Goal: Information Seeking & Learning: Learn about a topic

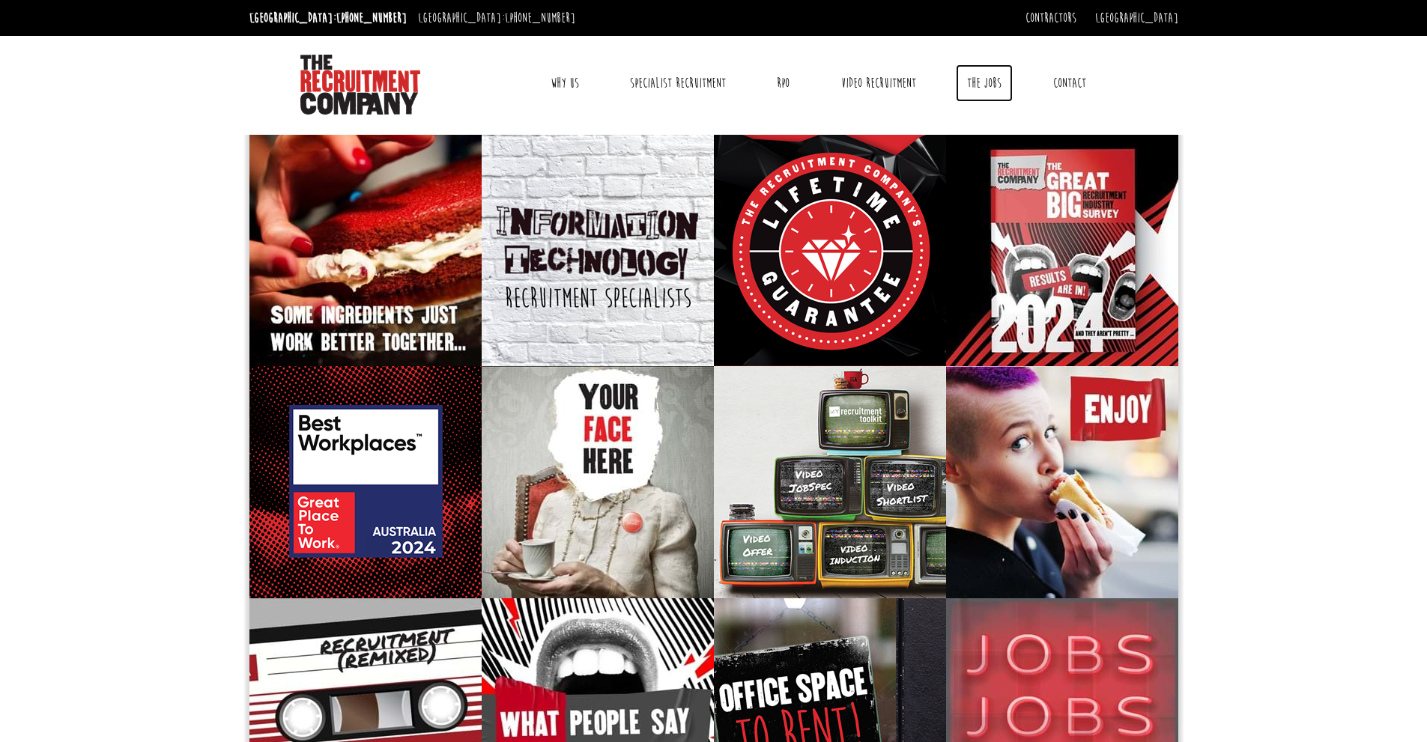
click at [981, 82] on link "The Jobs" at bounding box center [984, 82] width 57 height 37
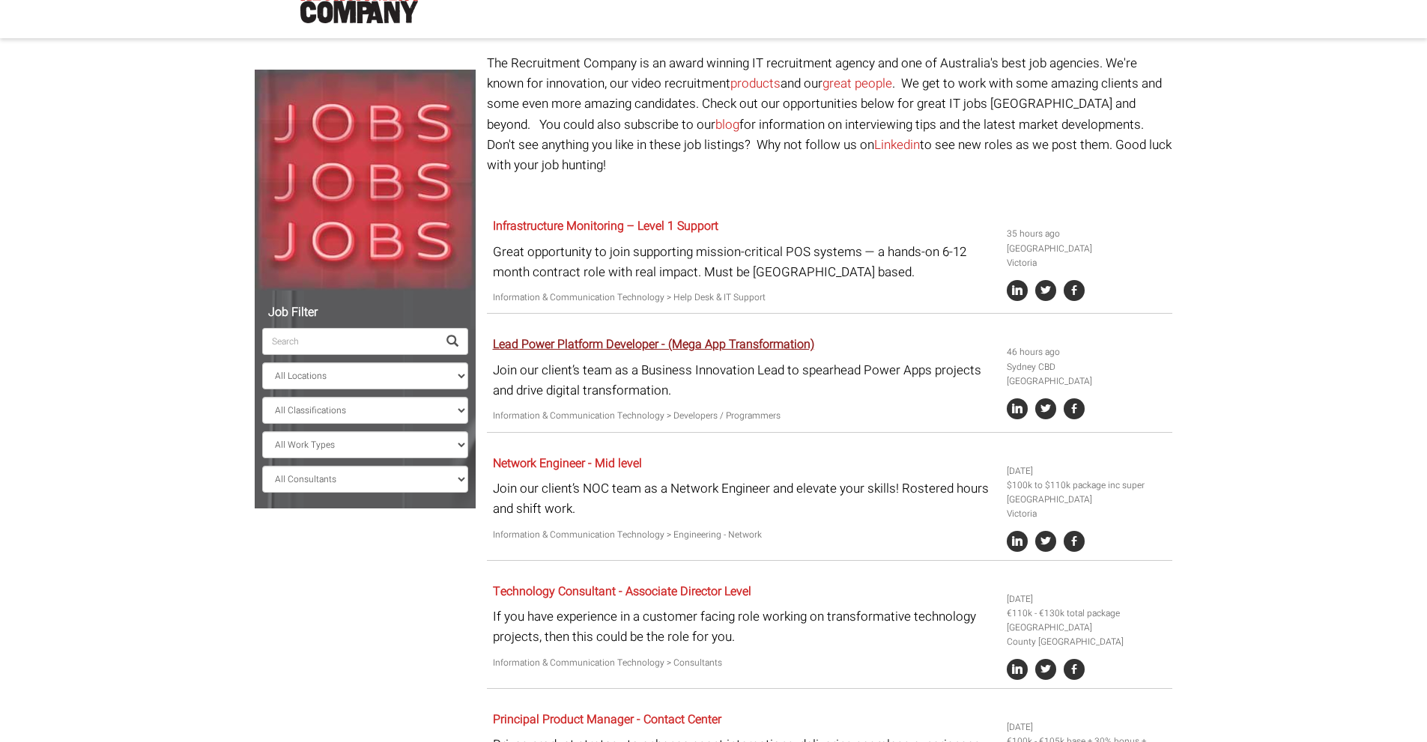
scroll to position [100, 0]
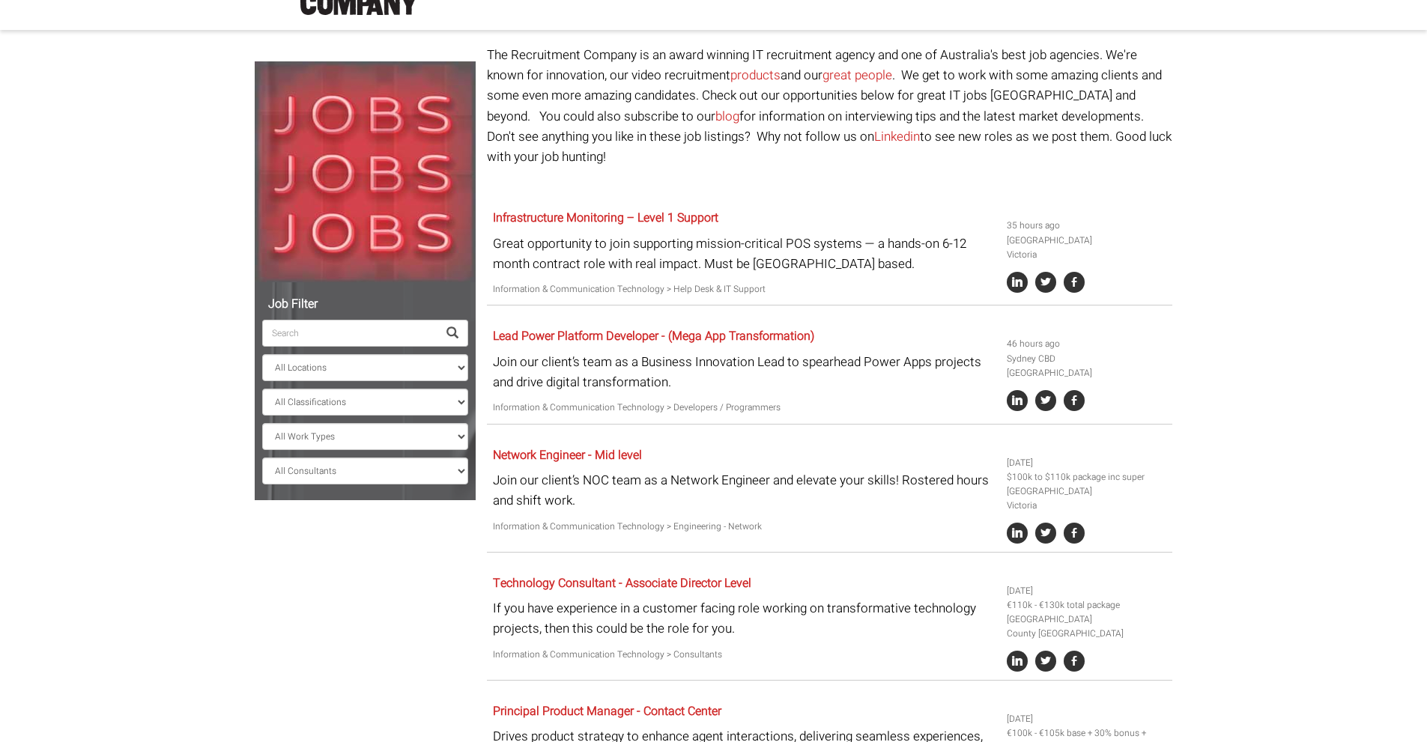
click at [507, 352] on p "Join our client’s team as a Business Innovation Lead to spearhead Power Apps pr…" at bounding box center [744, 372] width 503 height 40
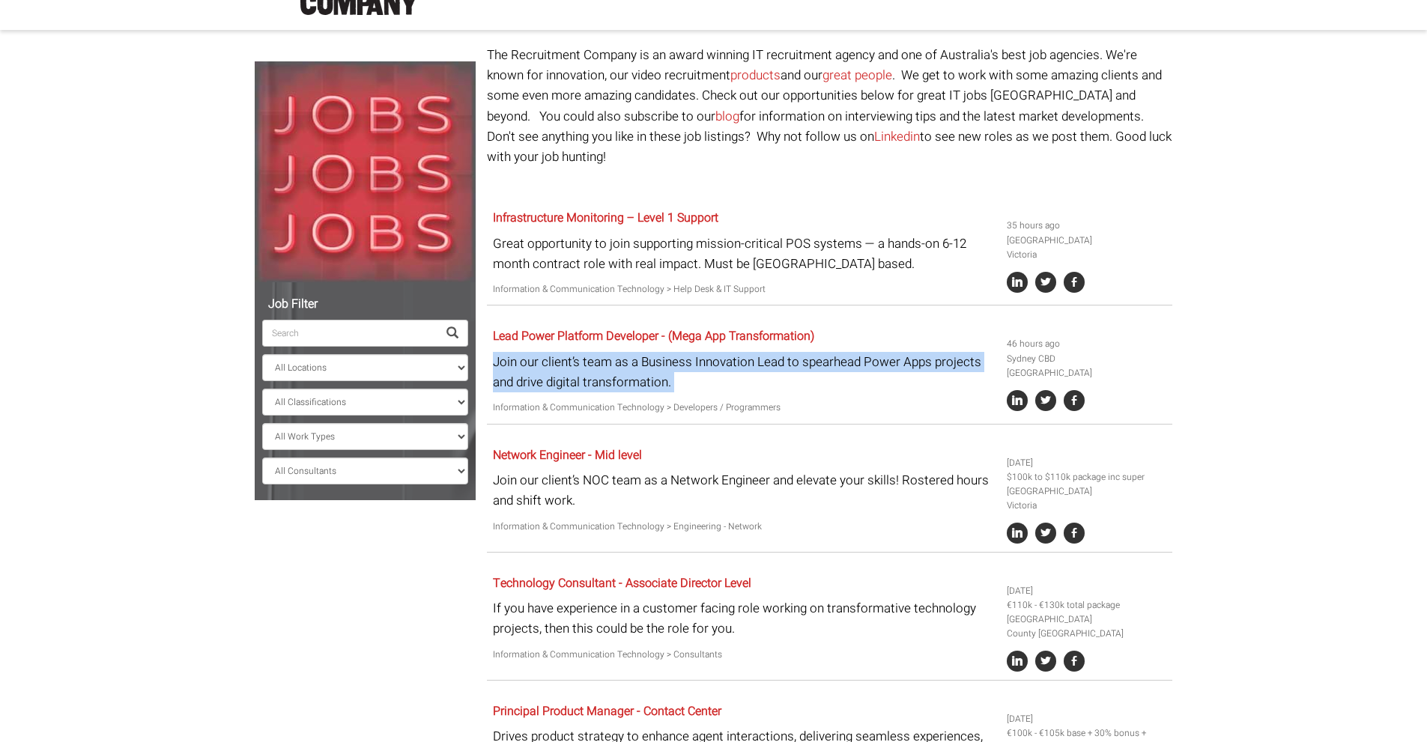
drag, startPoint x: 507, startPoint y: 345, endPoint x: 907, endPoint y: 356, distance: 400.2
click at [907, 356] on p "Join our client’s team as a Business Innovation Lead to spearhead Power Apps pr…" at bounding box center [744, 372] width 503 height 40
click at [890, 356] on p "Join our client’s team as a Business Innovation Lead to spearhead Power Apps pr…" at bounding box center [744, 372] width 503 height 40
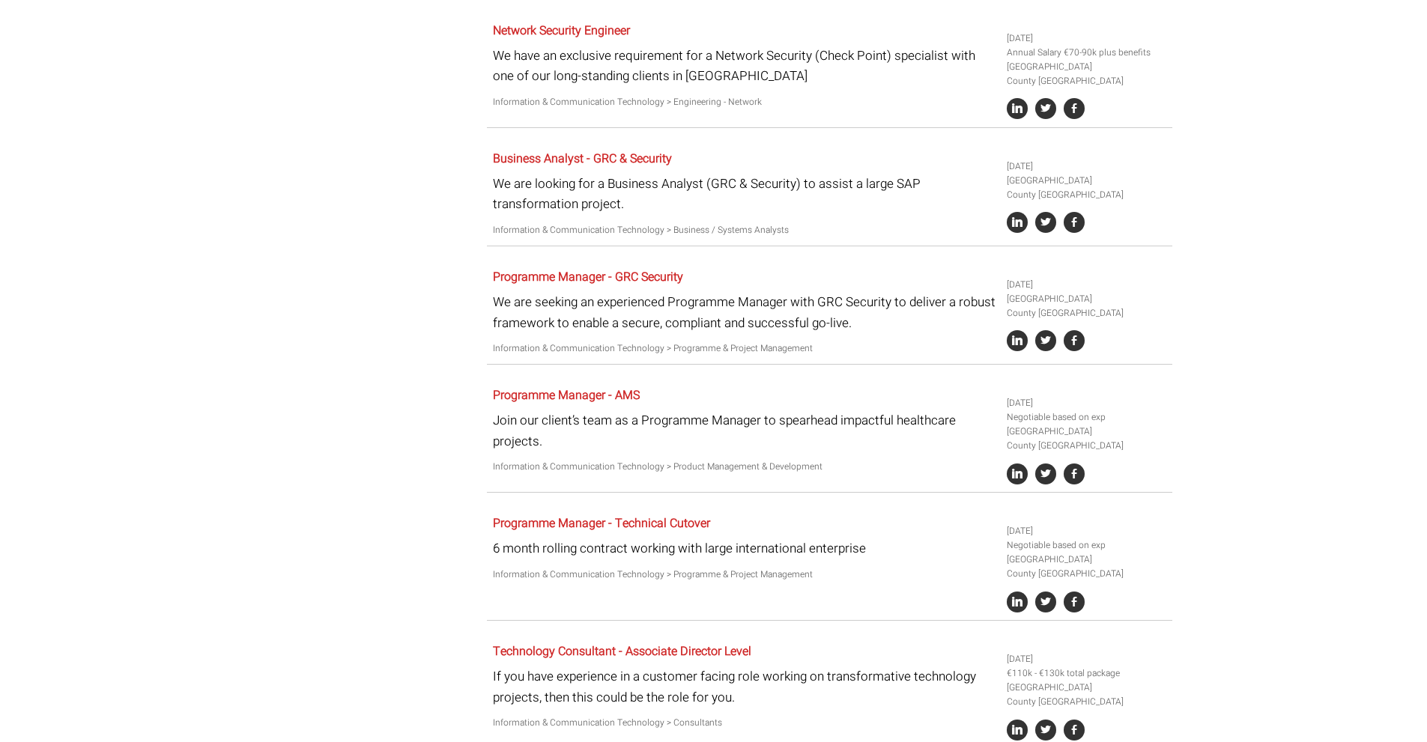
scroll to position [2547, 0]
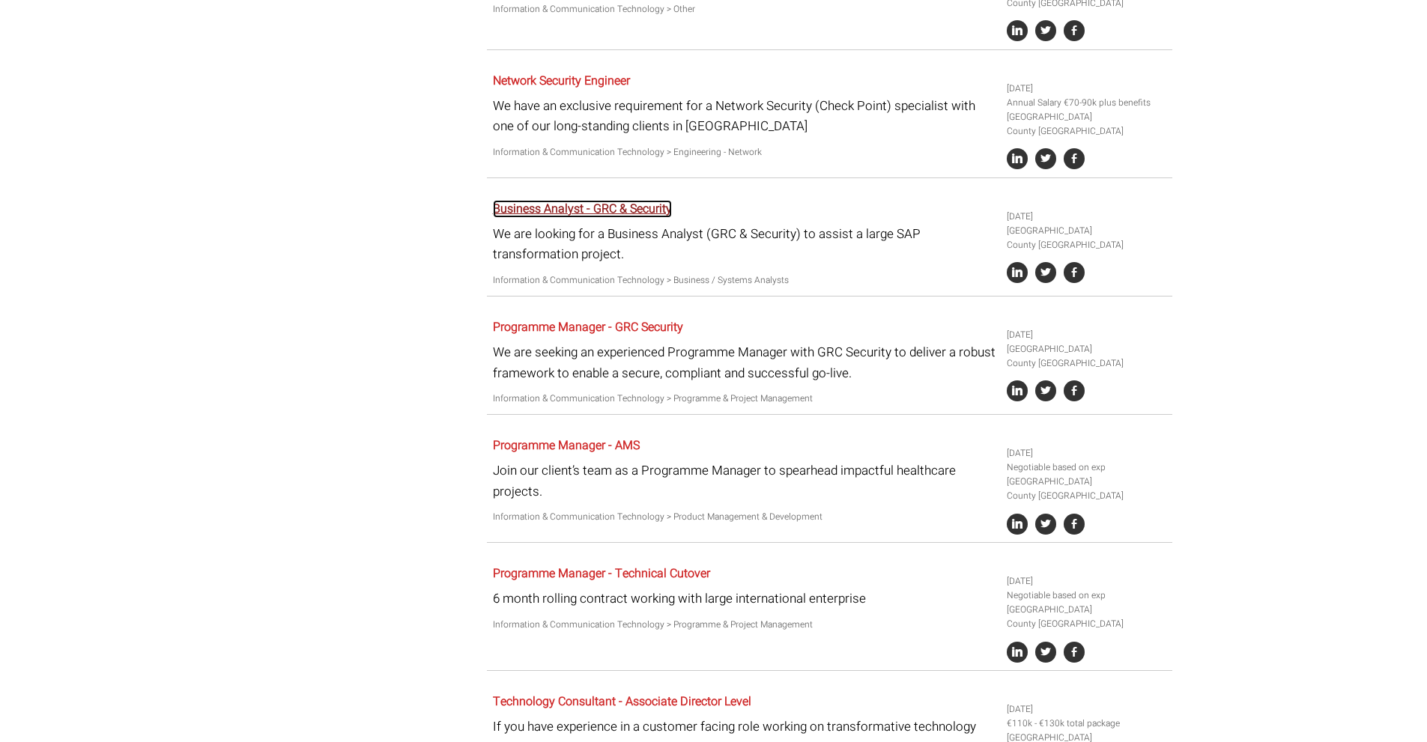
click at [616, 200] on link "Business Analyst - GRC & Security" at bounding box center [582, 209] width 179 height 18
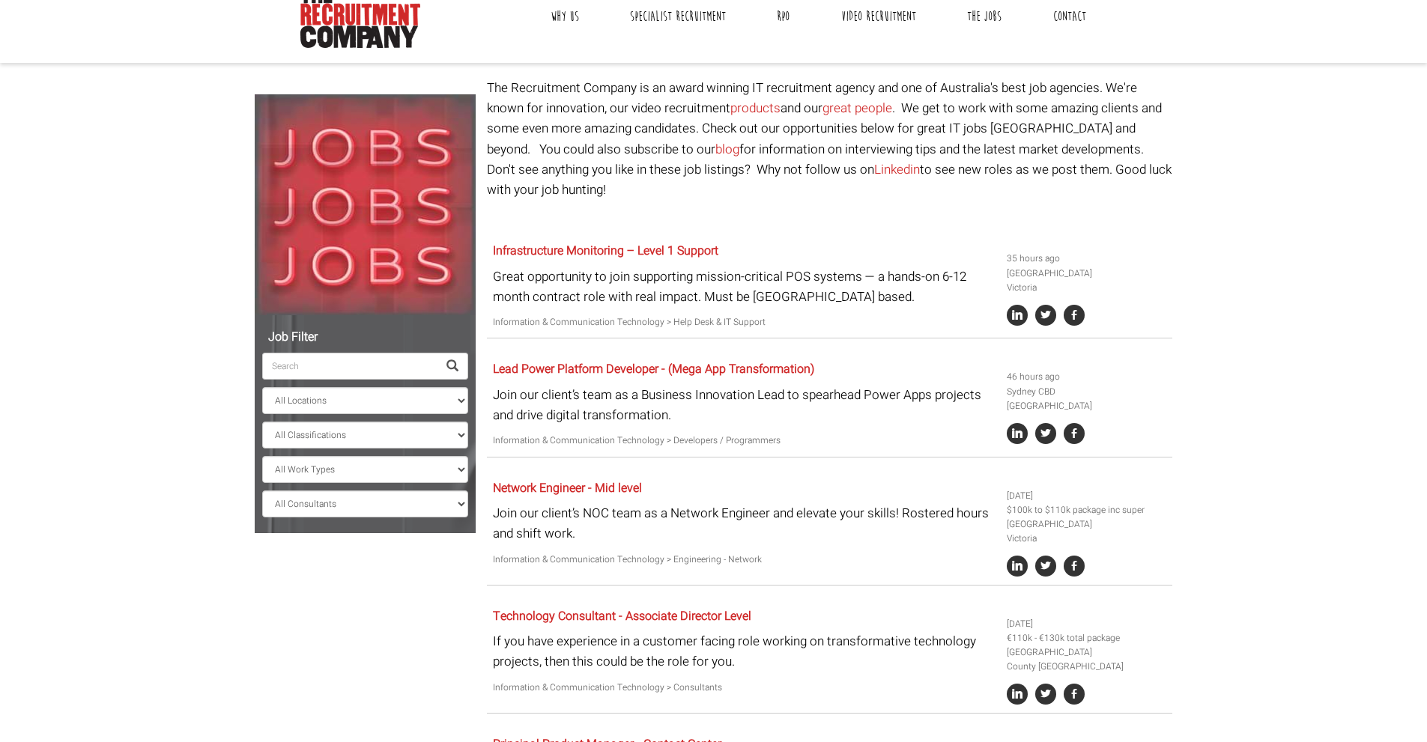
scroll to position [41, 0]
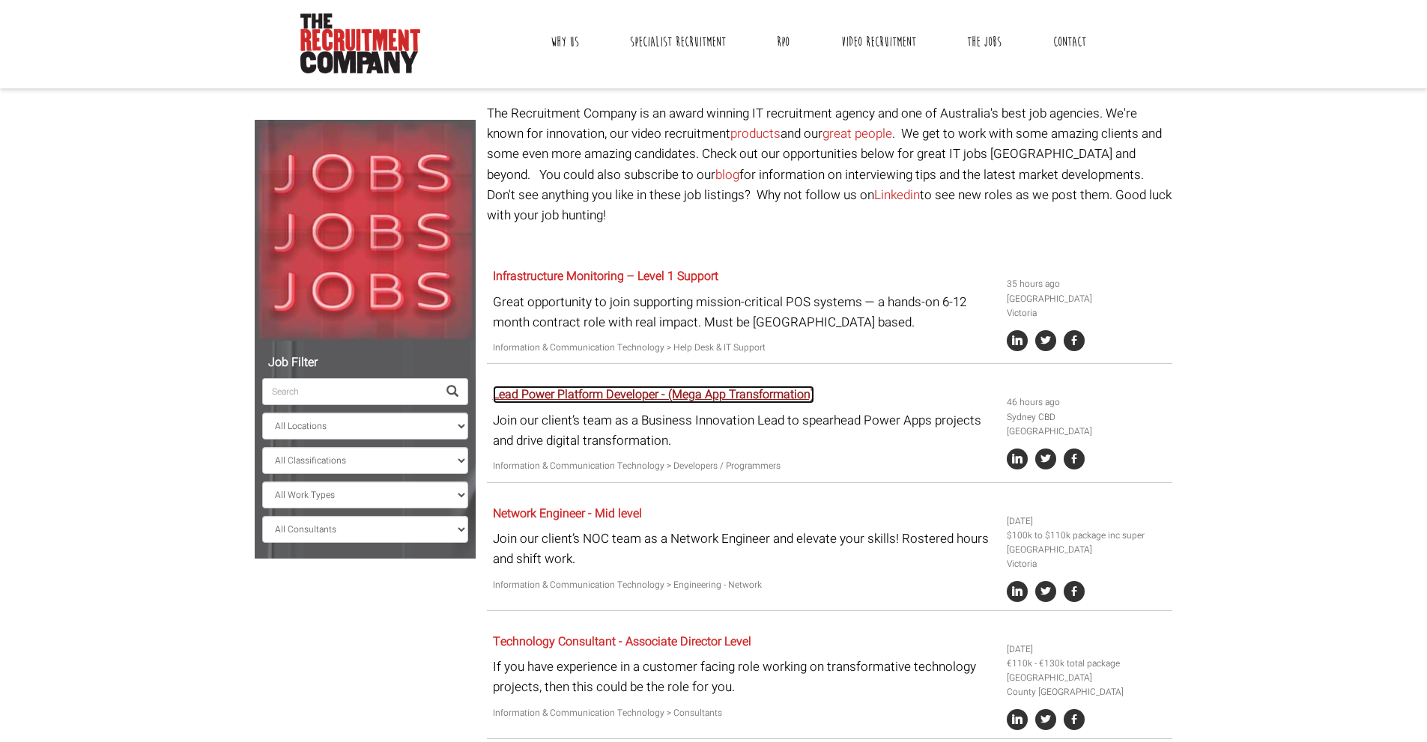
click at [661, 386] on link "Lead Power Platform Developer - (Mega App Transformation)" at bounding box center [653, 395] width 321 height 18
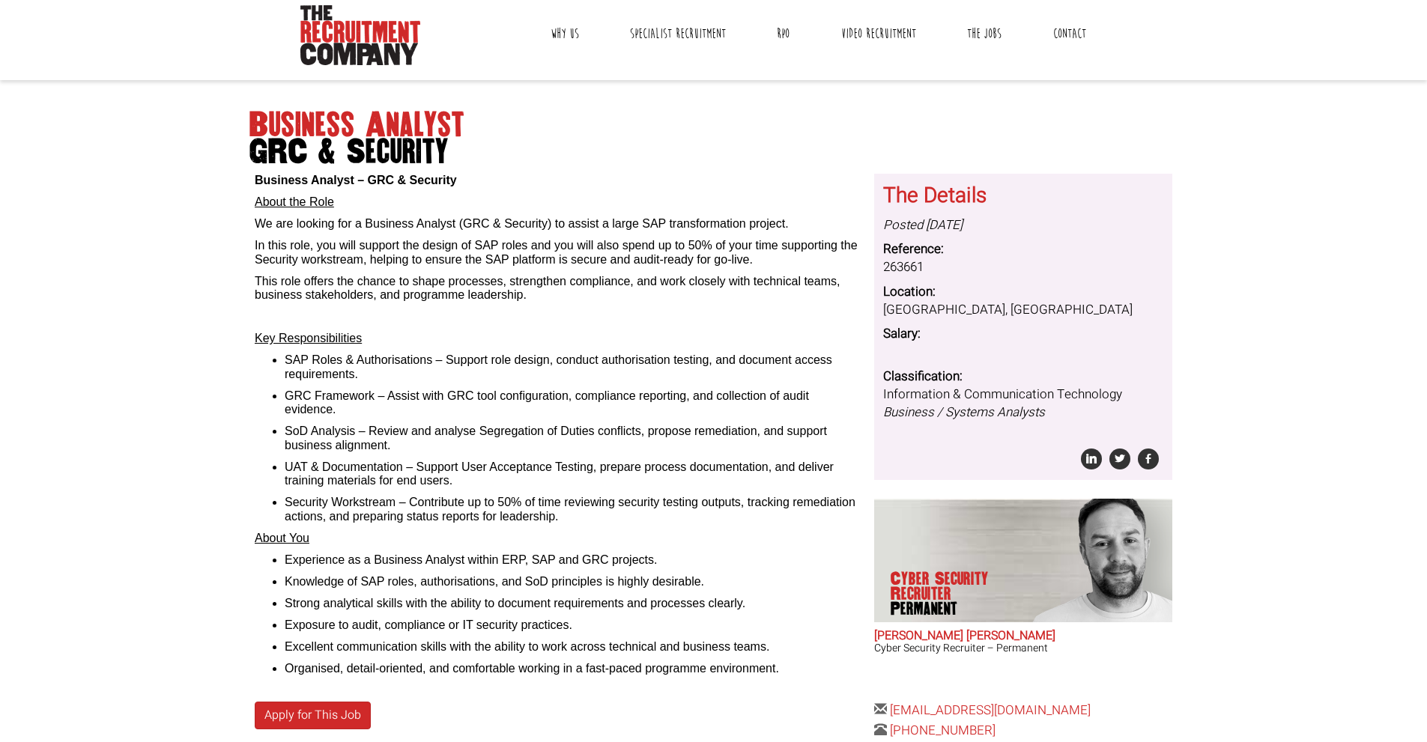
scroll to position [50, 0]
click at [298, 360] on li "SAP Roles & Authorisations – Support role design, conduct authorisation testing…" at bounding box center [574, 367] width 578 height 28
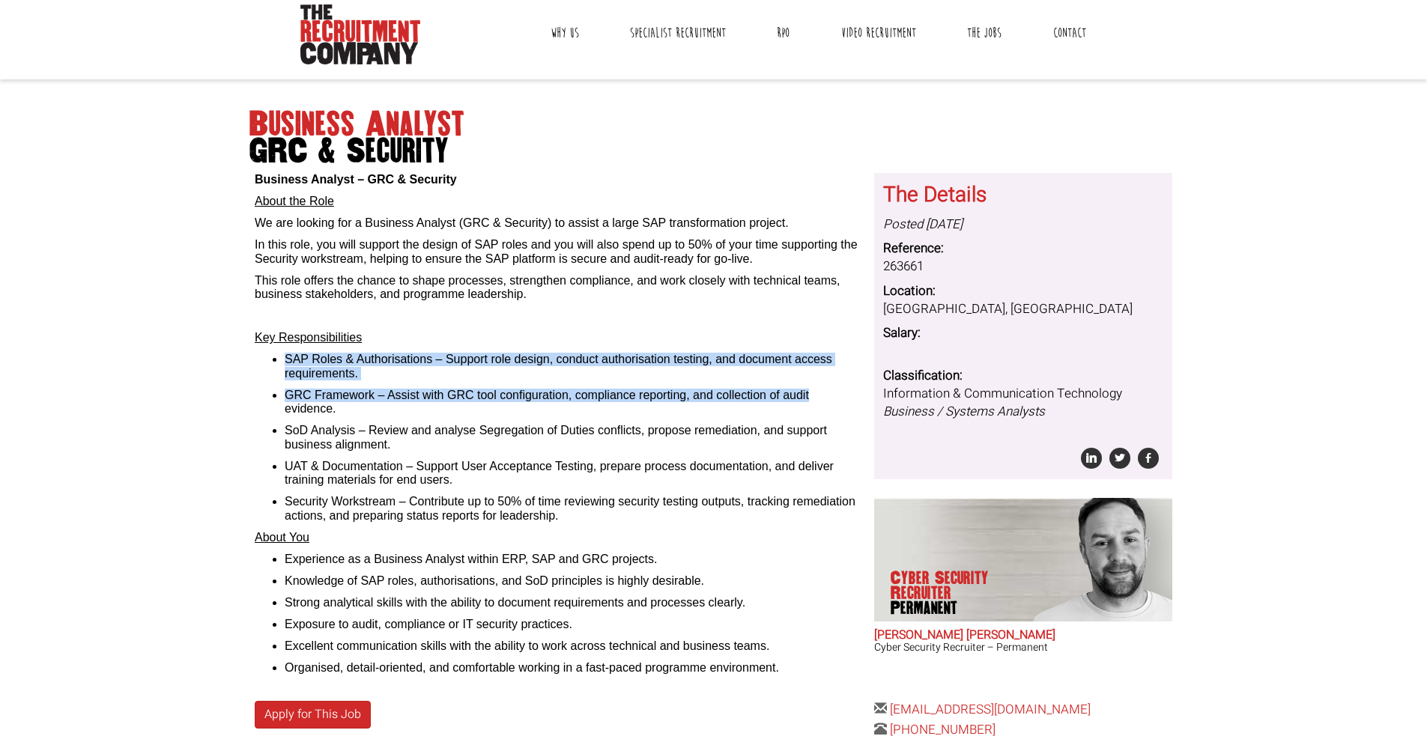
drag, startPoint x: 298, startPoint y: 360, endPoint x: 797, endPoint y: 396, distance: 500.3
click at [797, 396] on ul "SAP Roles & Authorisations – Support role design, conduct authorisation testing…" at bounding box center [559, 438] width 608 height 170
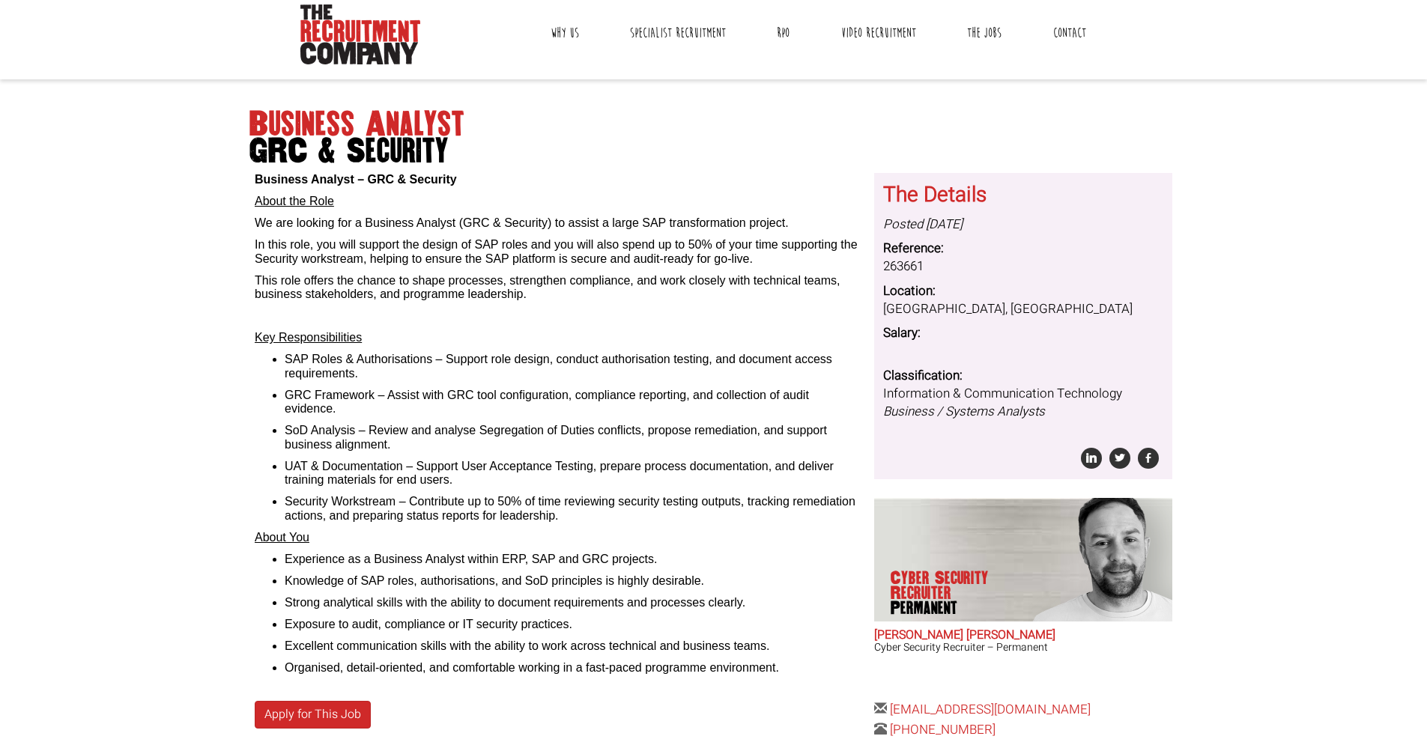
click at [753, 333] on p "Key Responsibilities" at bounding box center [559, 337] width 608 height 13
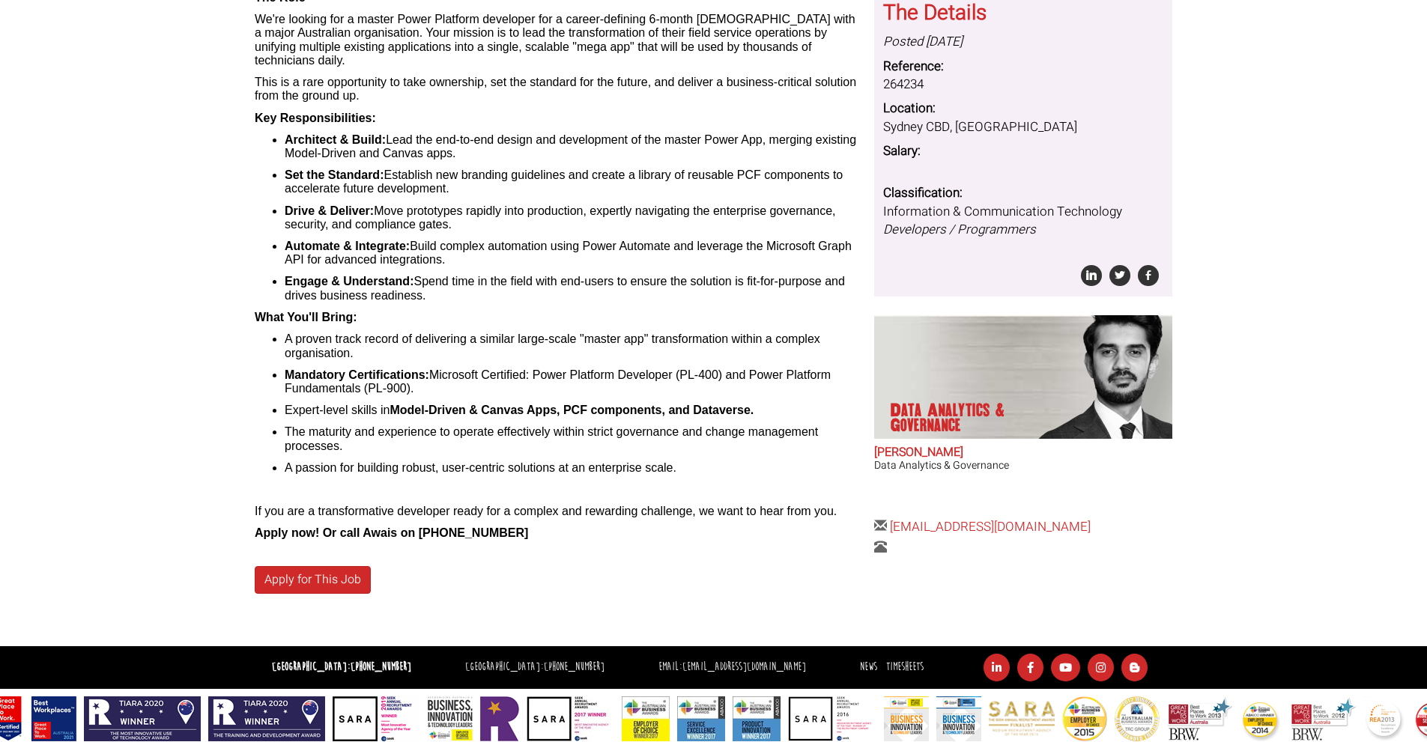
scroll to position [354, 0]
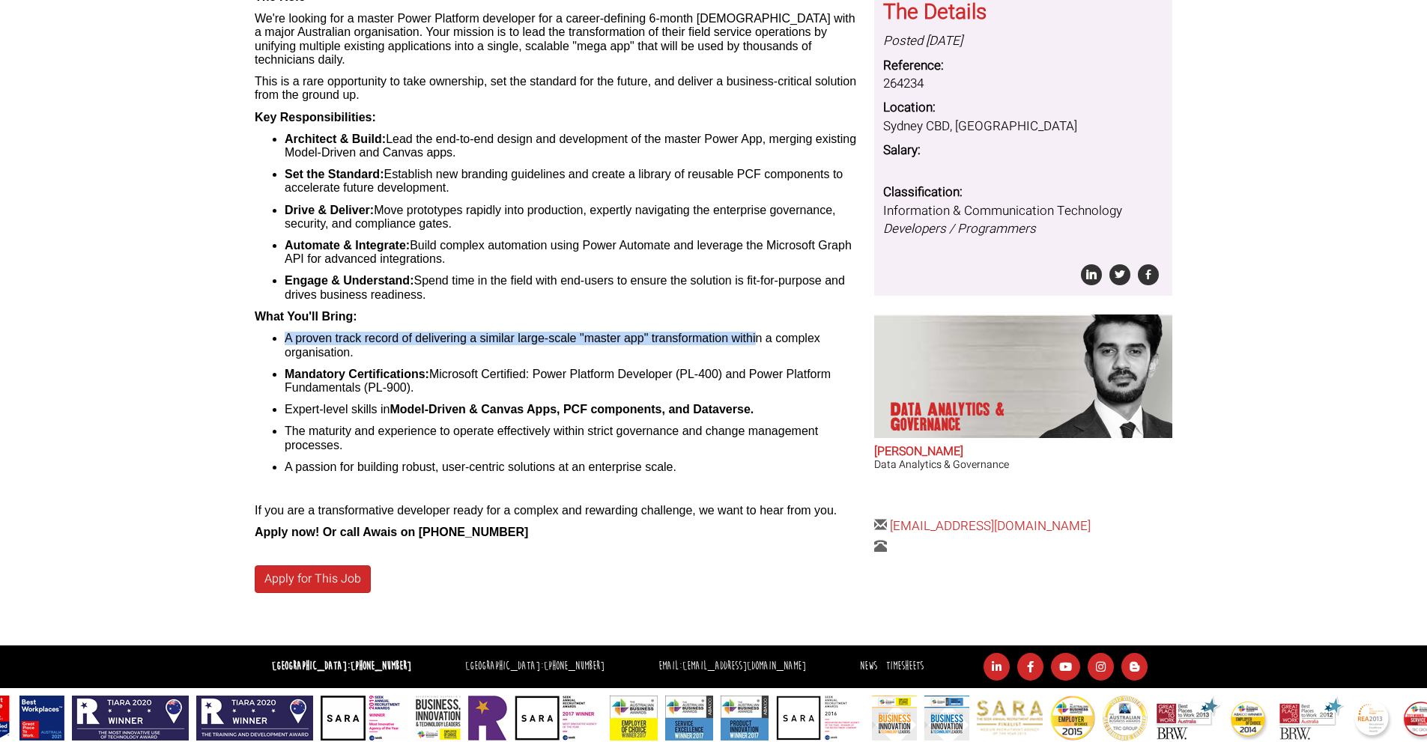
drag, startPoint x: 283, startPoint y: 324, endPoint x: 758, endPoint y: 316, distance: 475.1
click at [758, 316] on div "The Role We're looking for a master Power Platform developer for a career-defin…" at bounding box center [559, 265] width 608 height 550
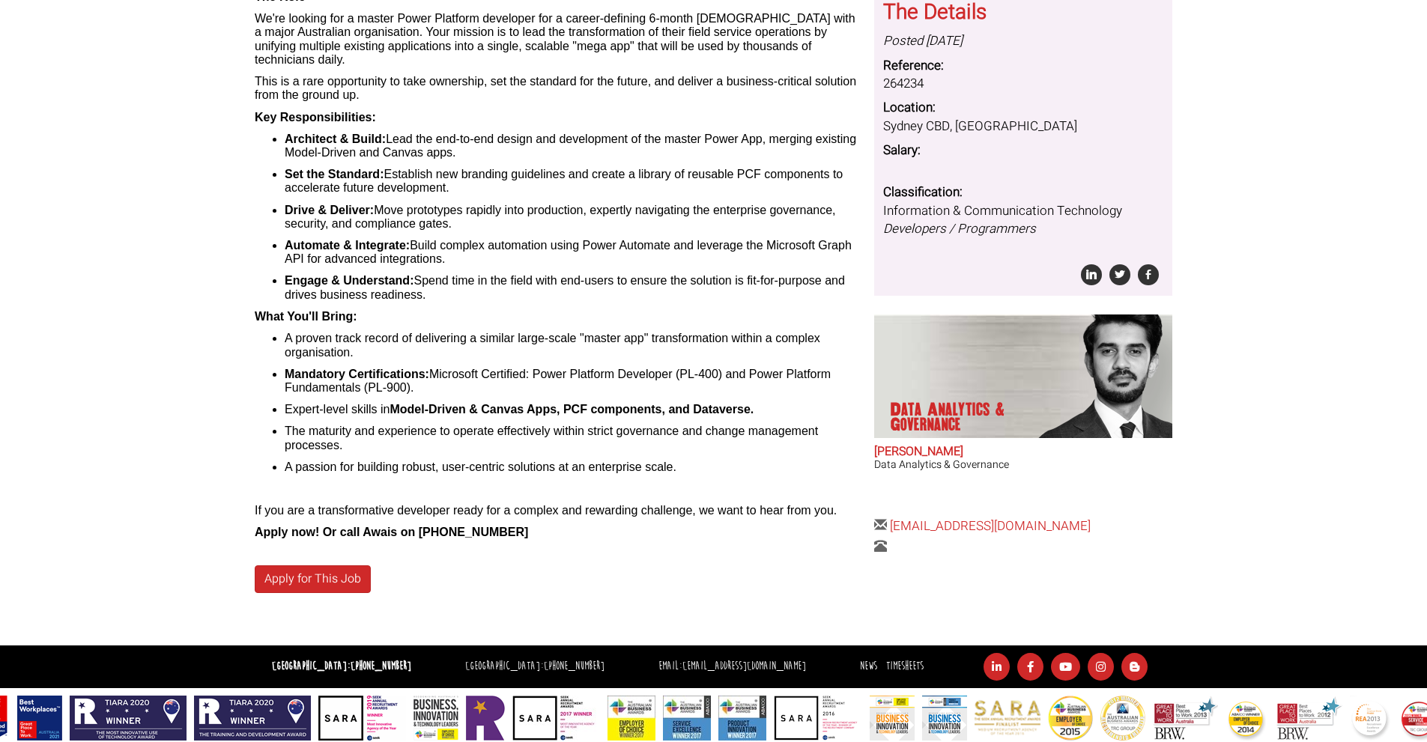
click at [763, 335] on li "A proven track record of delivering a similar large-scale "master app" transfor…" at bounding box center [574, 346] width 578 height 28
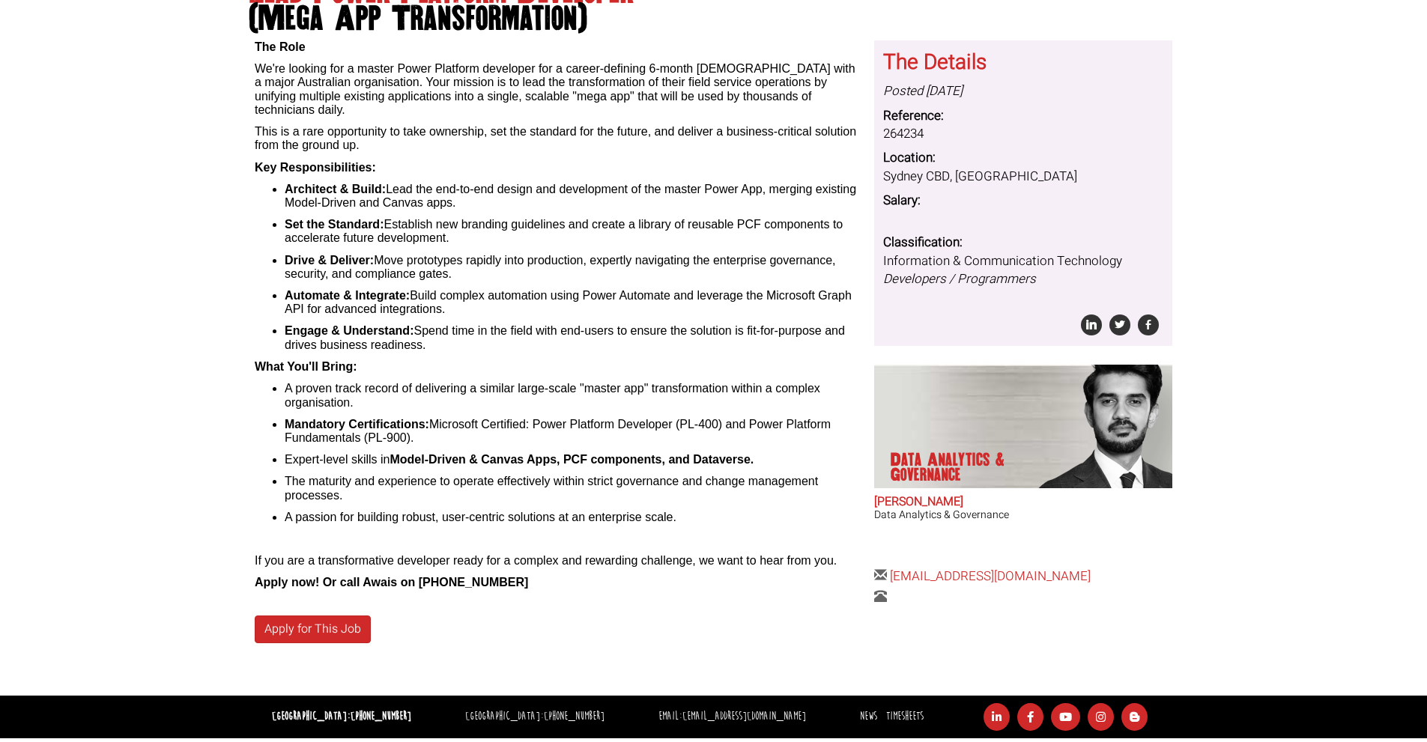
scroll to position [255, 0]
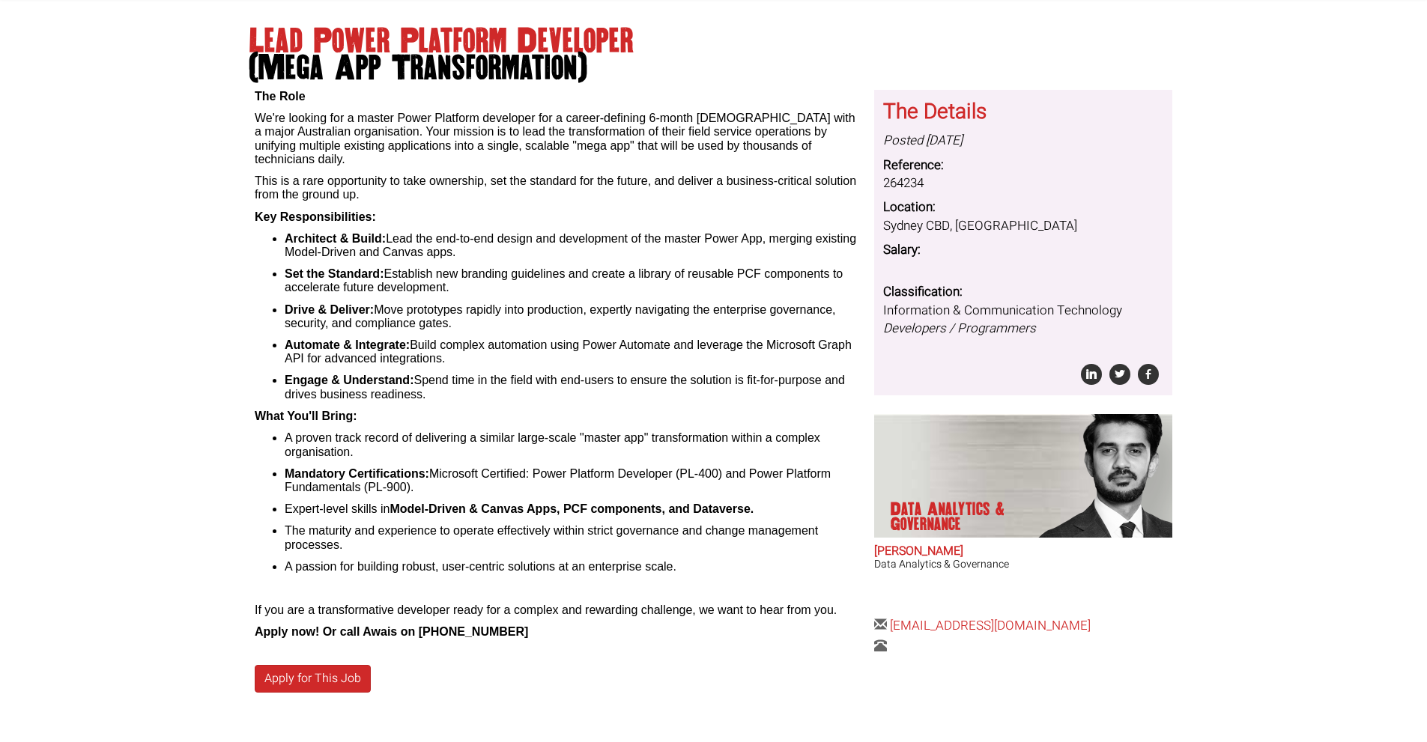
click at [276, 38] on h1 "Lead Power Platform Developer (Mega App Transformation)" at bounding box center [713, 55] width 929 height 54
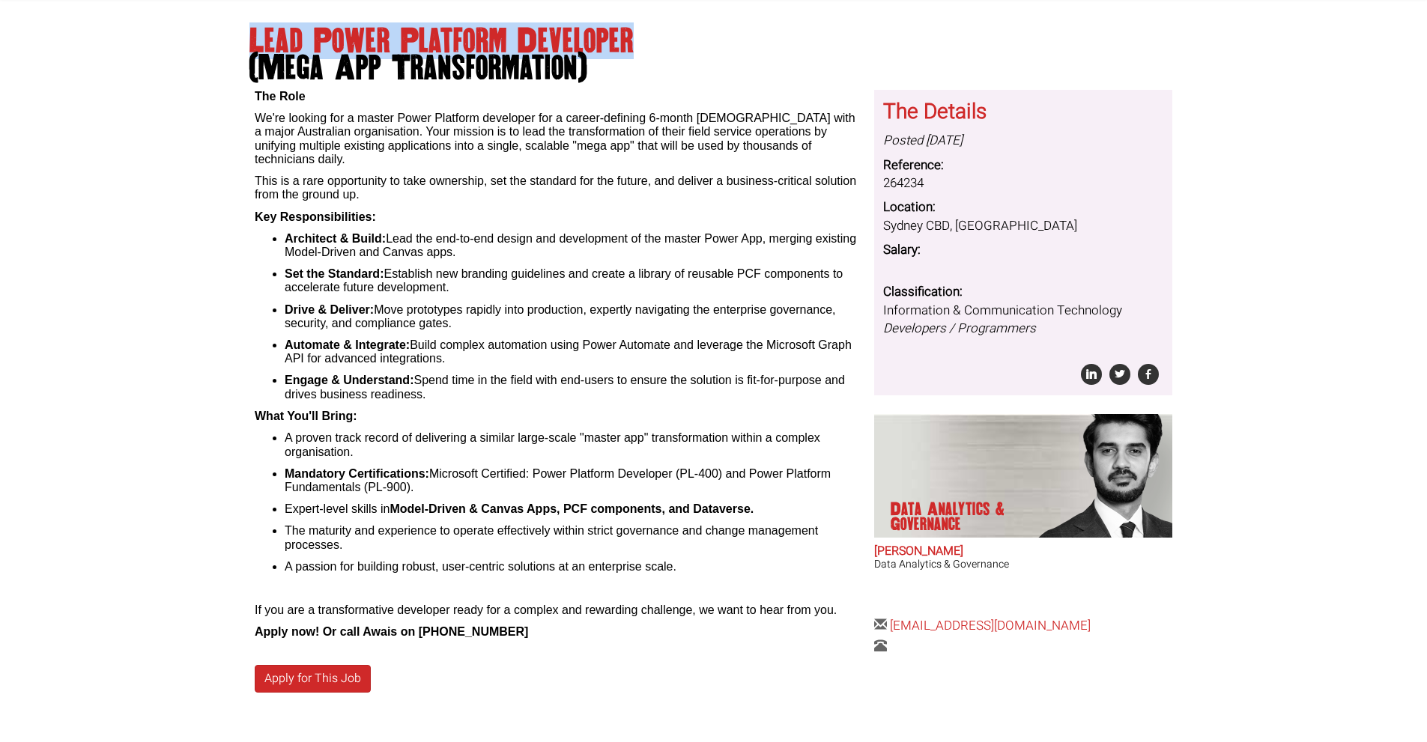
drag, startPoint x: 276, startPoint y: 38, endPoint x: 612, endPoint y: 43, distance: 336.4
click at [612, 43] on h1 "Lead Power Platform Developer (Mega App Transformation)" at bounding box center [713, 55] width 929 height 54
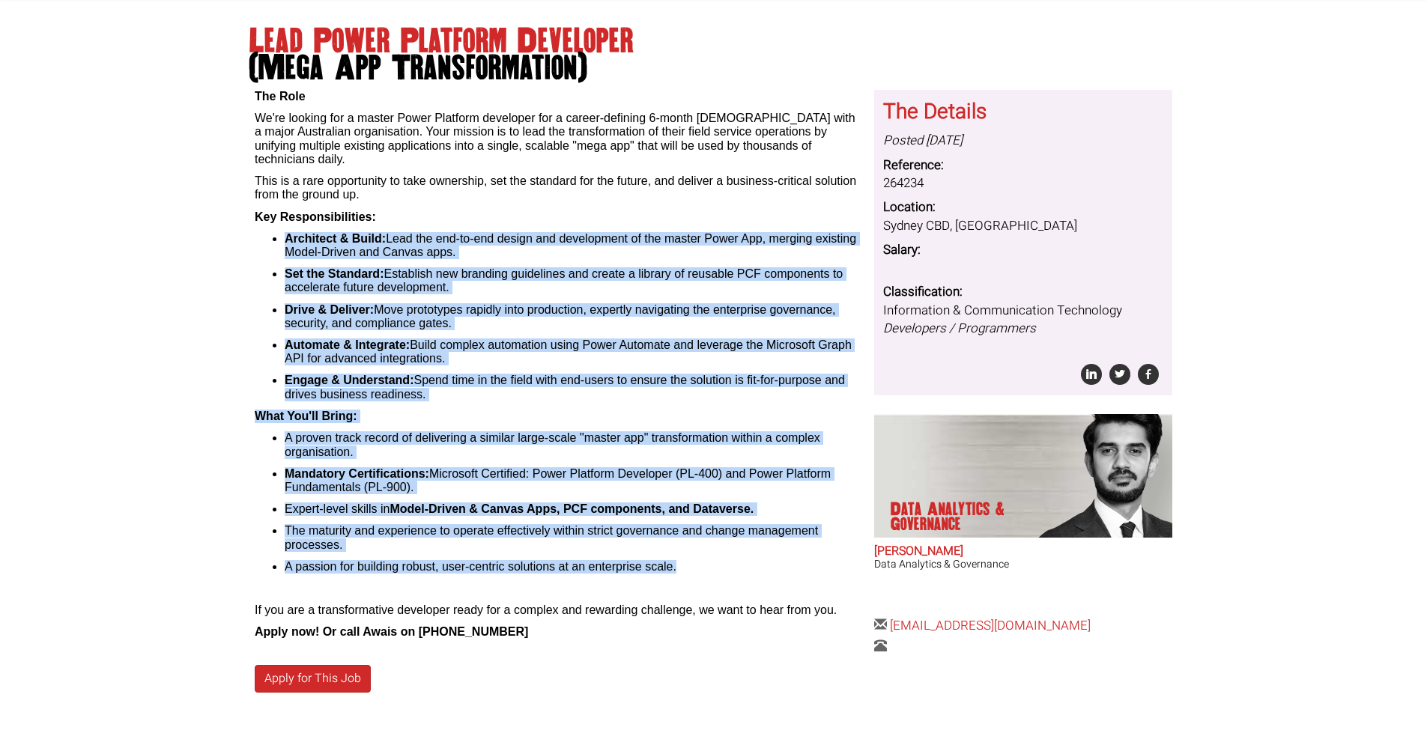
drag, startPoint x: 276, startPoint y: 214, endPoint x: 746, endPoint y: 553, distance: 579.1
click at [746, 553] on div "The Role We're looking for a master Power Platform developer for a career-defin…" at bounding box center [559, 365] width 608 height 550
copy div "Architect & Build: Lead the end-to-end design and development of the master Pow…"
